Goal: Find specific page/section: Find specific page/section

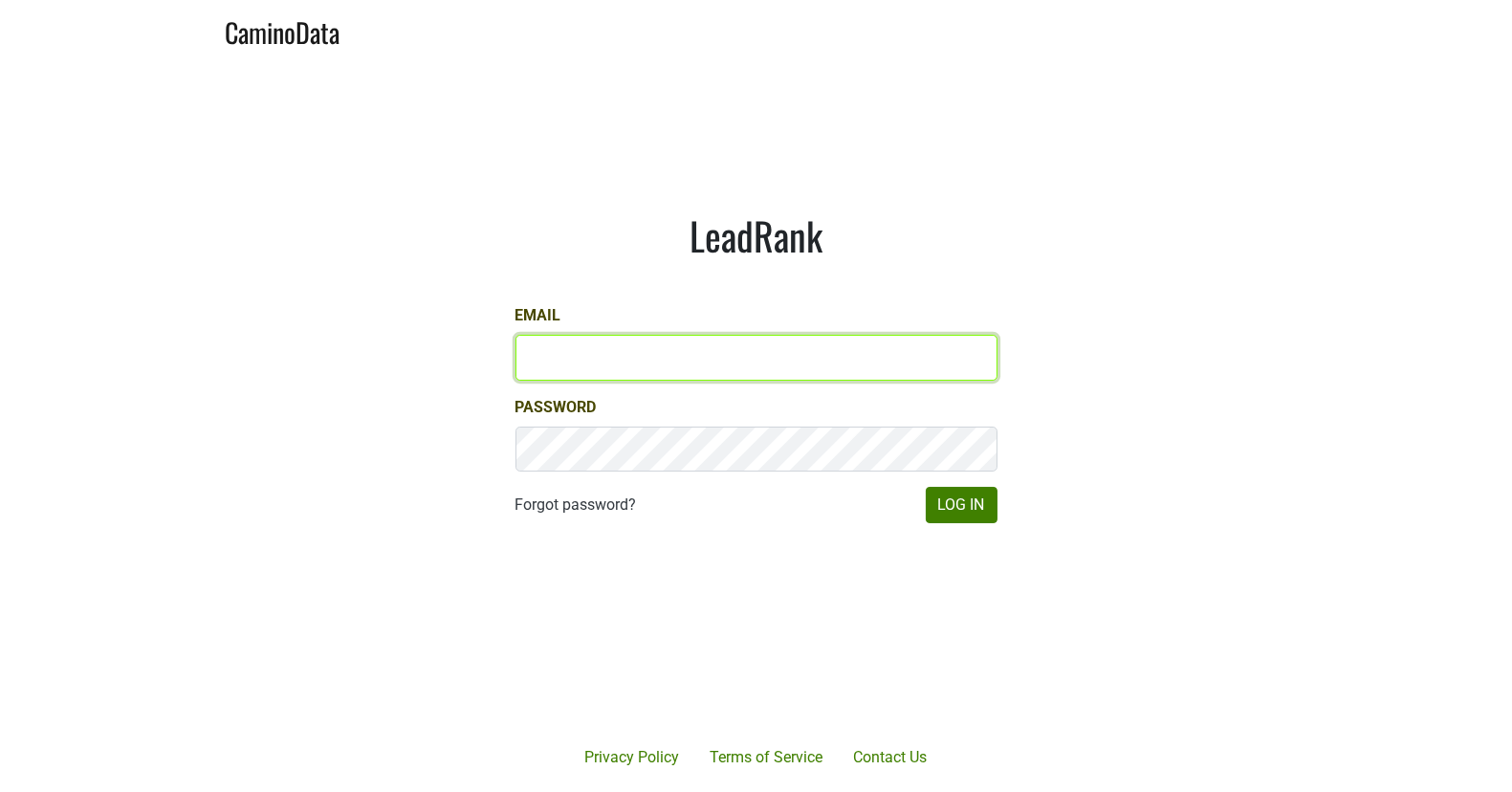
type input "[EMAIL_ADDRESS][DOMAIN_NAME]"
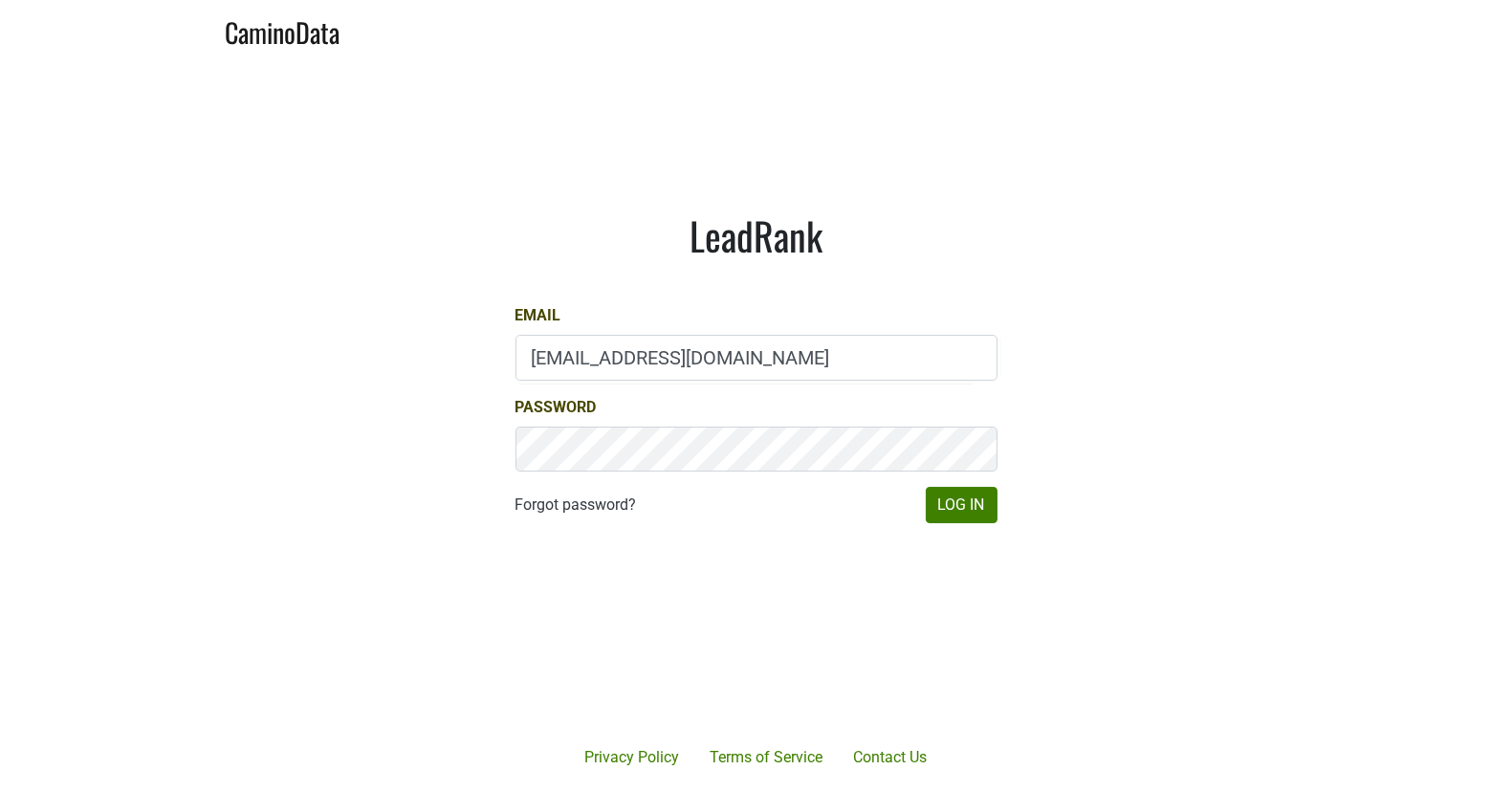
click at [958, 533] on div "LeadRank Email [EMAIL_ADDRESS][DOMAIN_NAME] Password Forgot password? Log In" at bounding box center [757, 368] width 574 height 403
click at [954, 489] on button "Log In" at bounding box center [962, 505] width 72 height 37
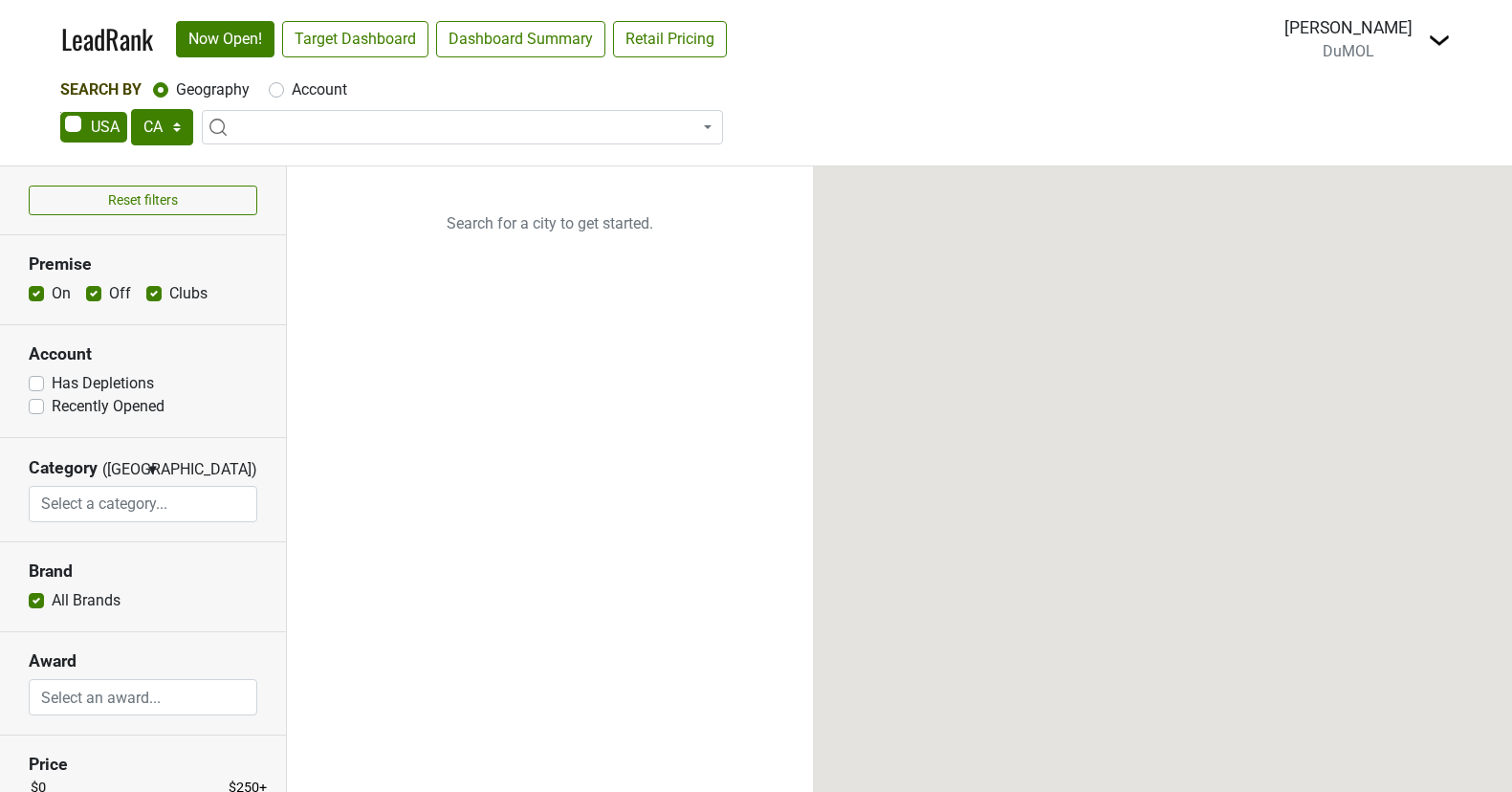
select select "CA"
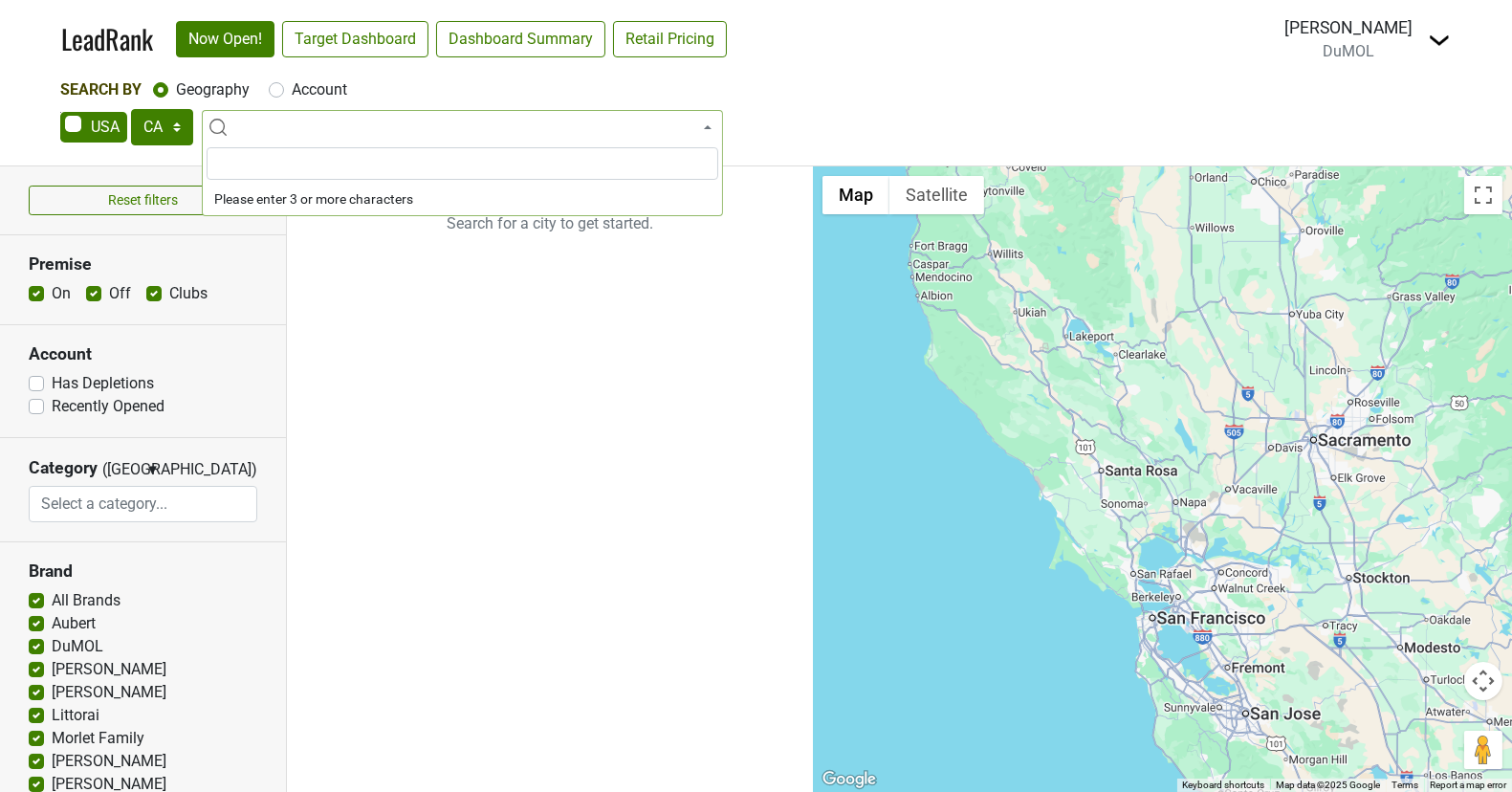
click at [468, 137] on span at bounding box center [462, 127] width 522 height 35
click at [396, 158] on input "search" at bounding box center [462, 163] width 512 height 33
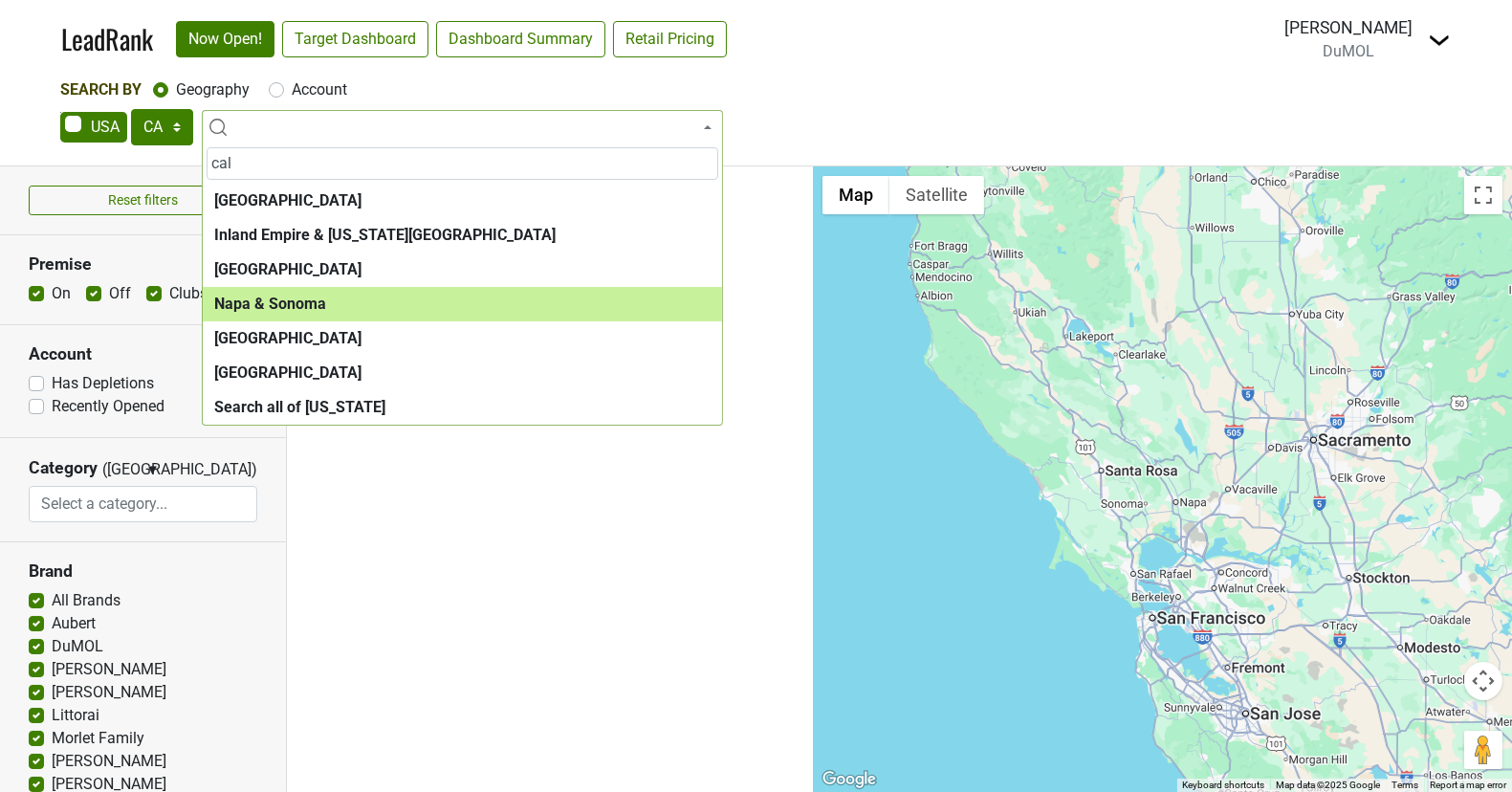
type input "cal"
select select "1138"
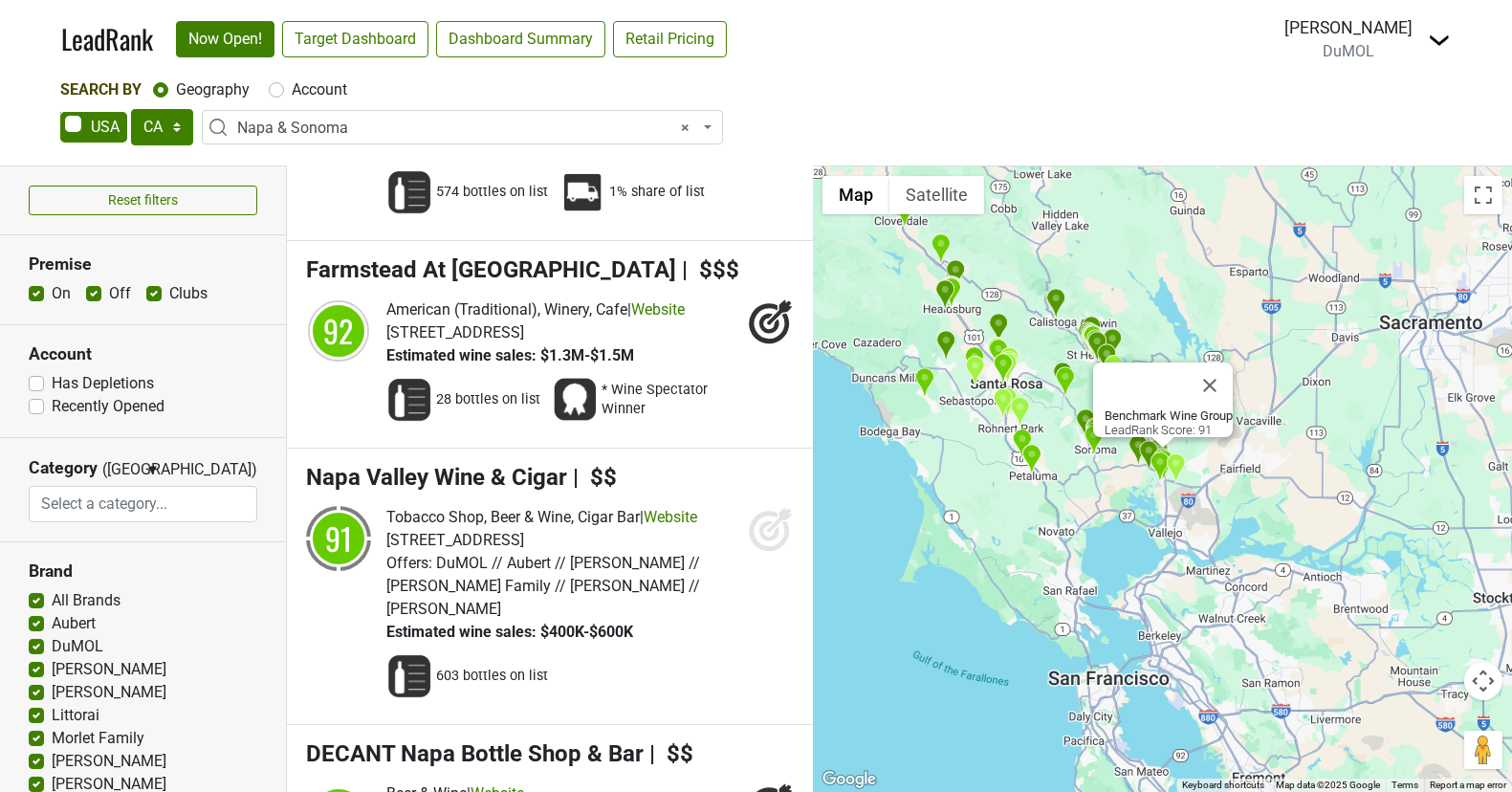
scroll to position [12879, 0]
